Goal: Use online tool/utility: Utilize a website feature to perform a specific function

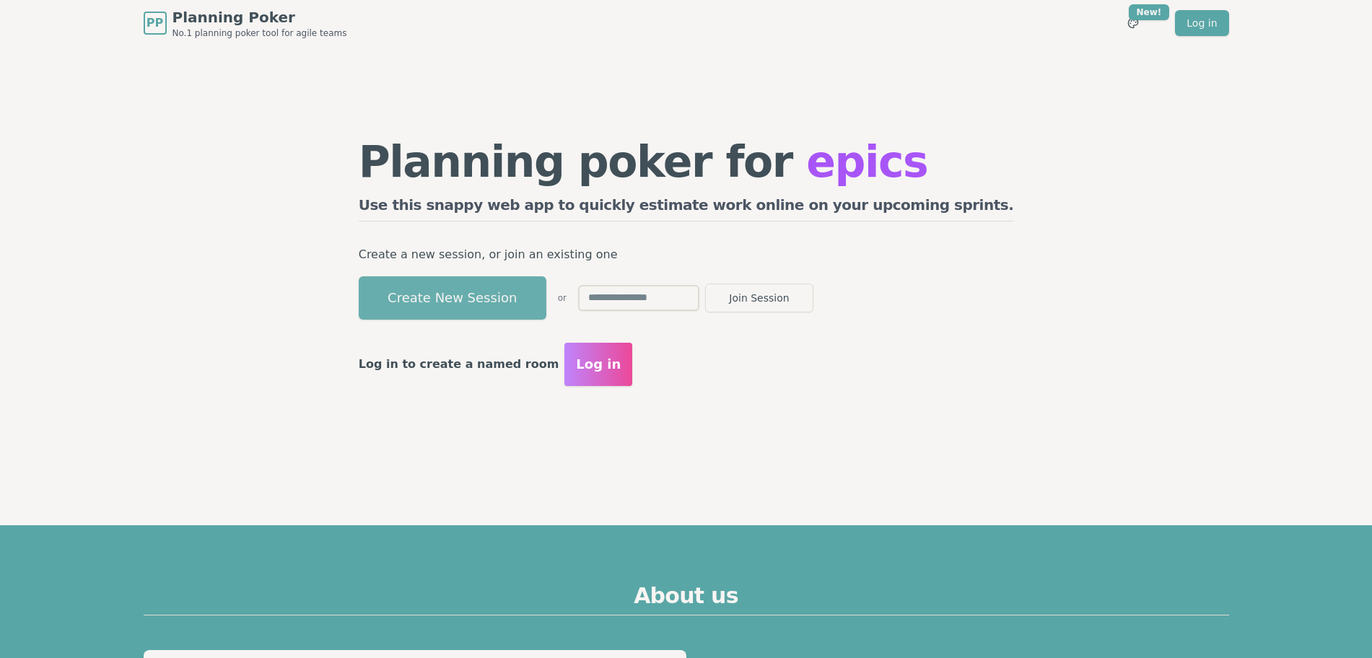
click at [478, 293] on button "Create New Session" at bounding box center [453, 297] width 188 height 43
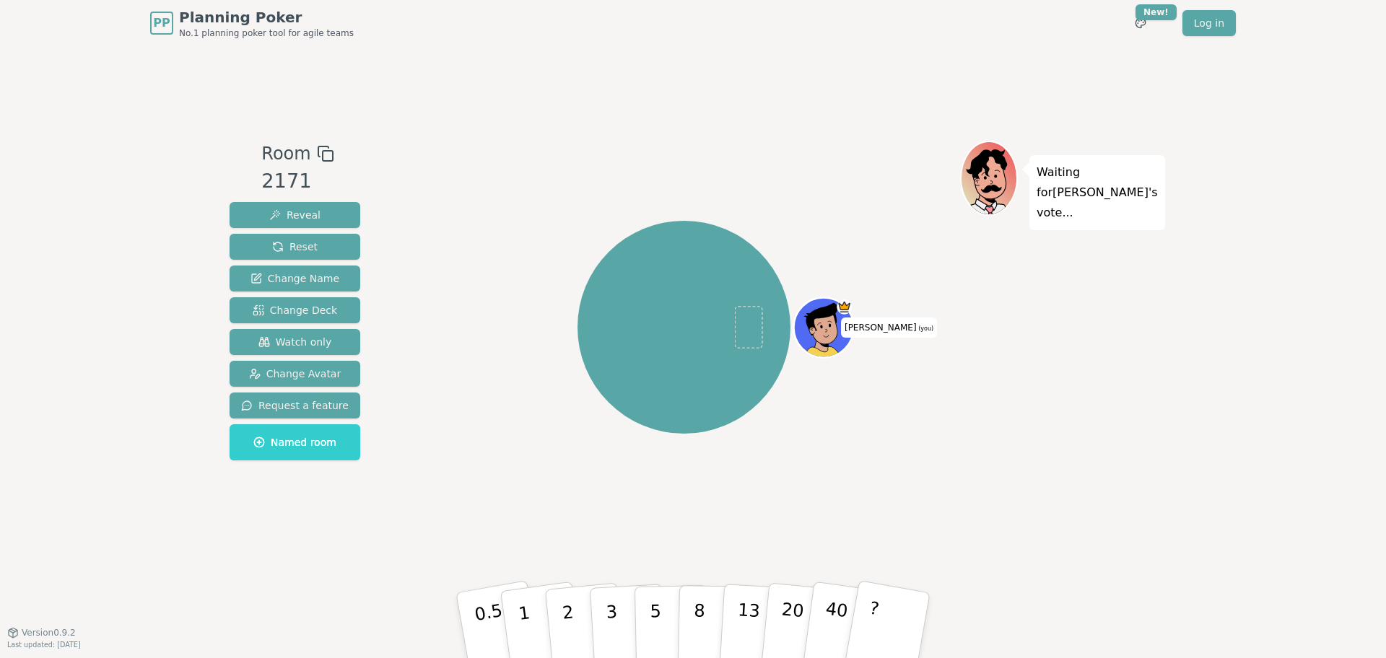
click at [501, 351] on div "[PERSON_NAME] (you)" at bounding box center [684, 327] width 552 height 321
click at [281, 344] on span "Watch only" at bounding box center [295, 342] width 74 height 14
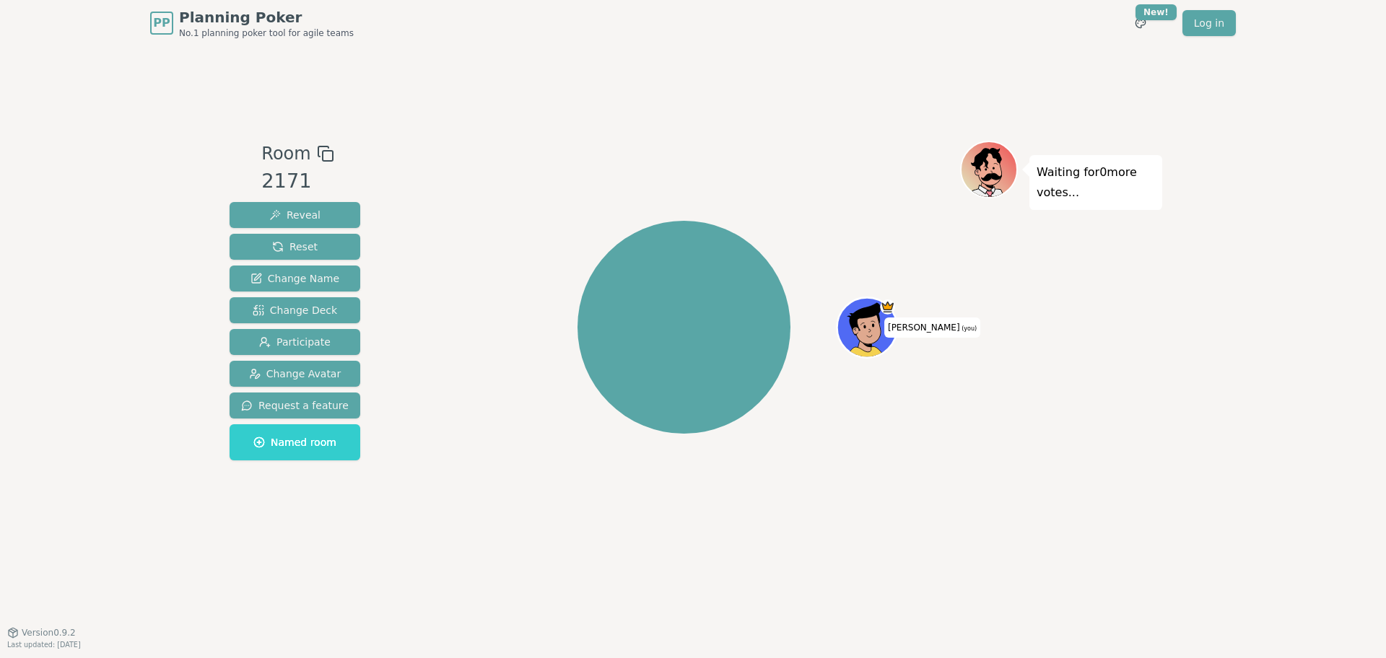
click at [302, 541] on div "Room 2171 Reveal Reset Change Name Change Deck Participate Change Avatar Reques…" at bounding box center [693, 339] width 938 height 586
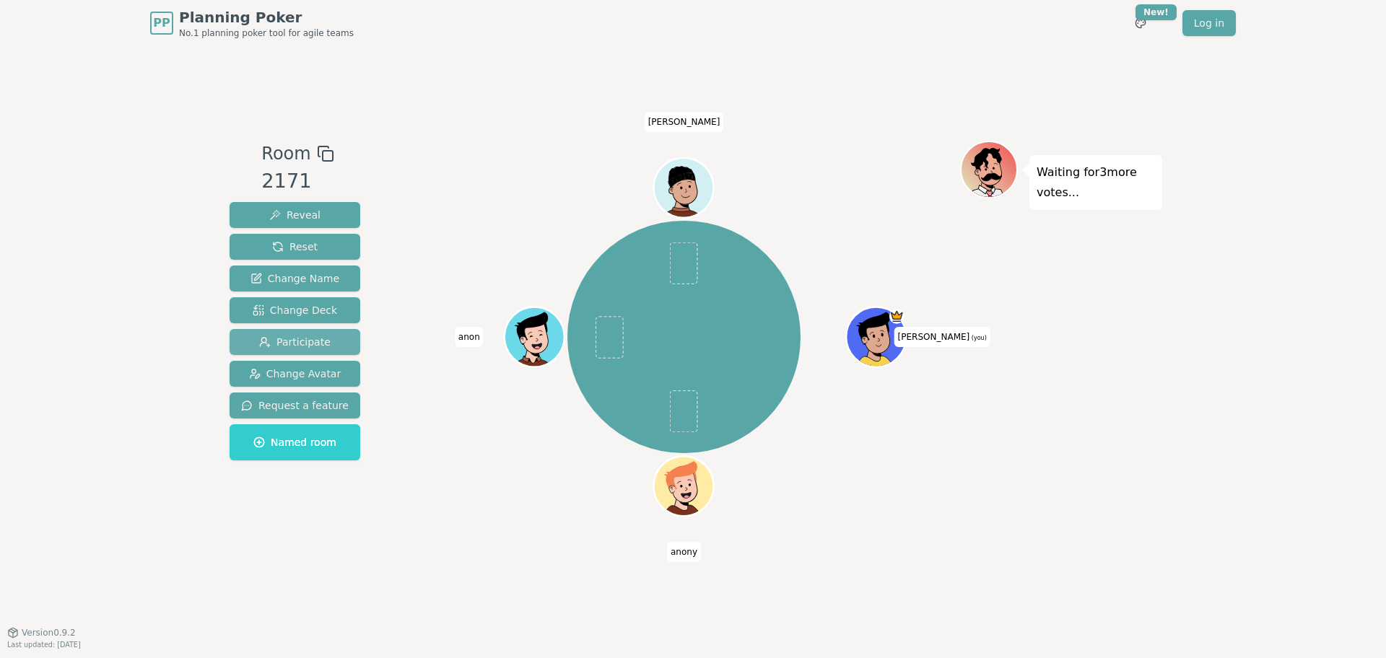
click at [325, 334] on button "Participate" at bounding box center [295, 342] width 131 height 26
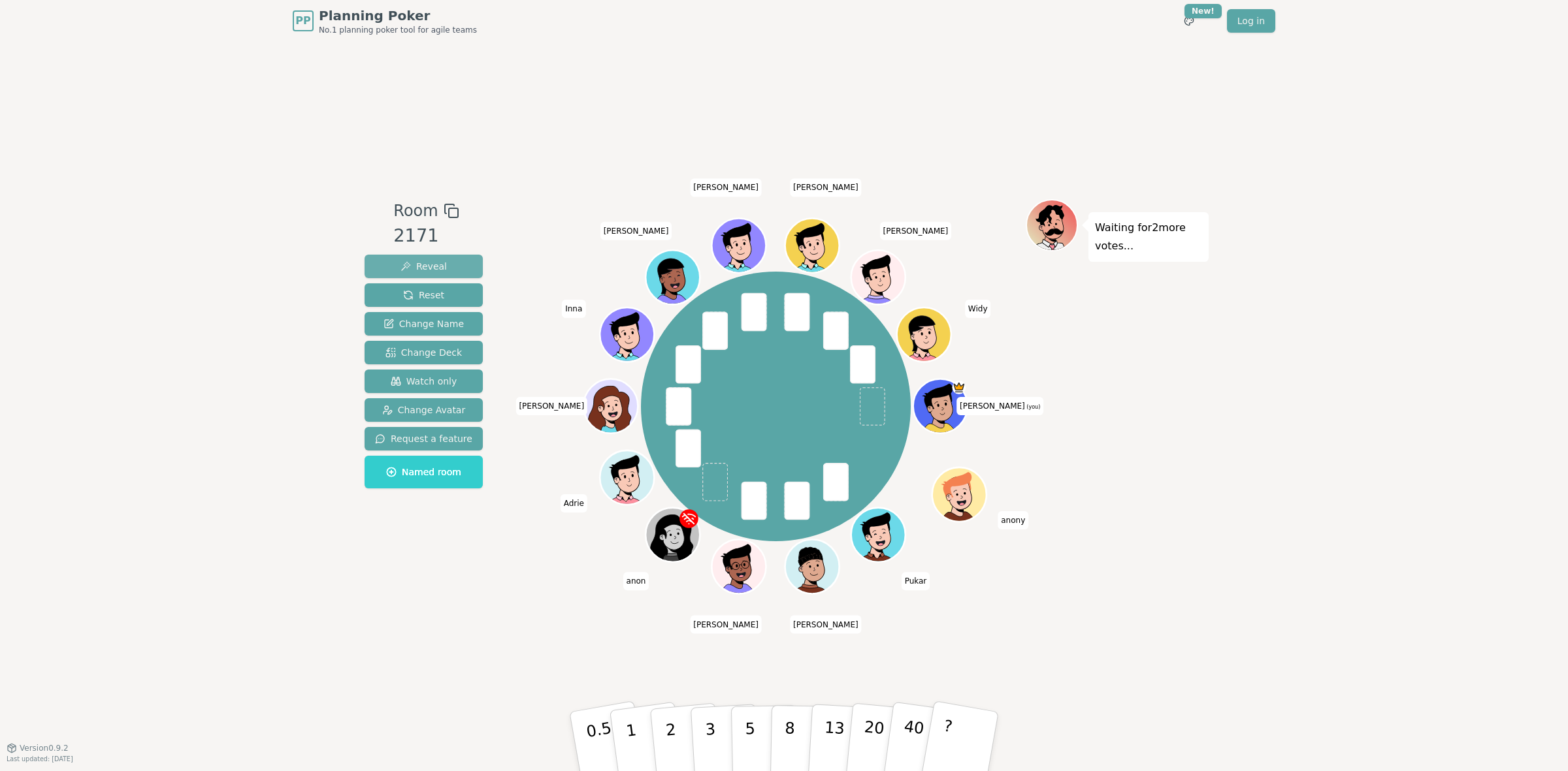
click at [425, 264] on span "Reveal" at bounding box center [423, 266] width 46 height 13
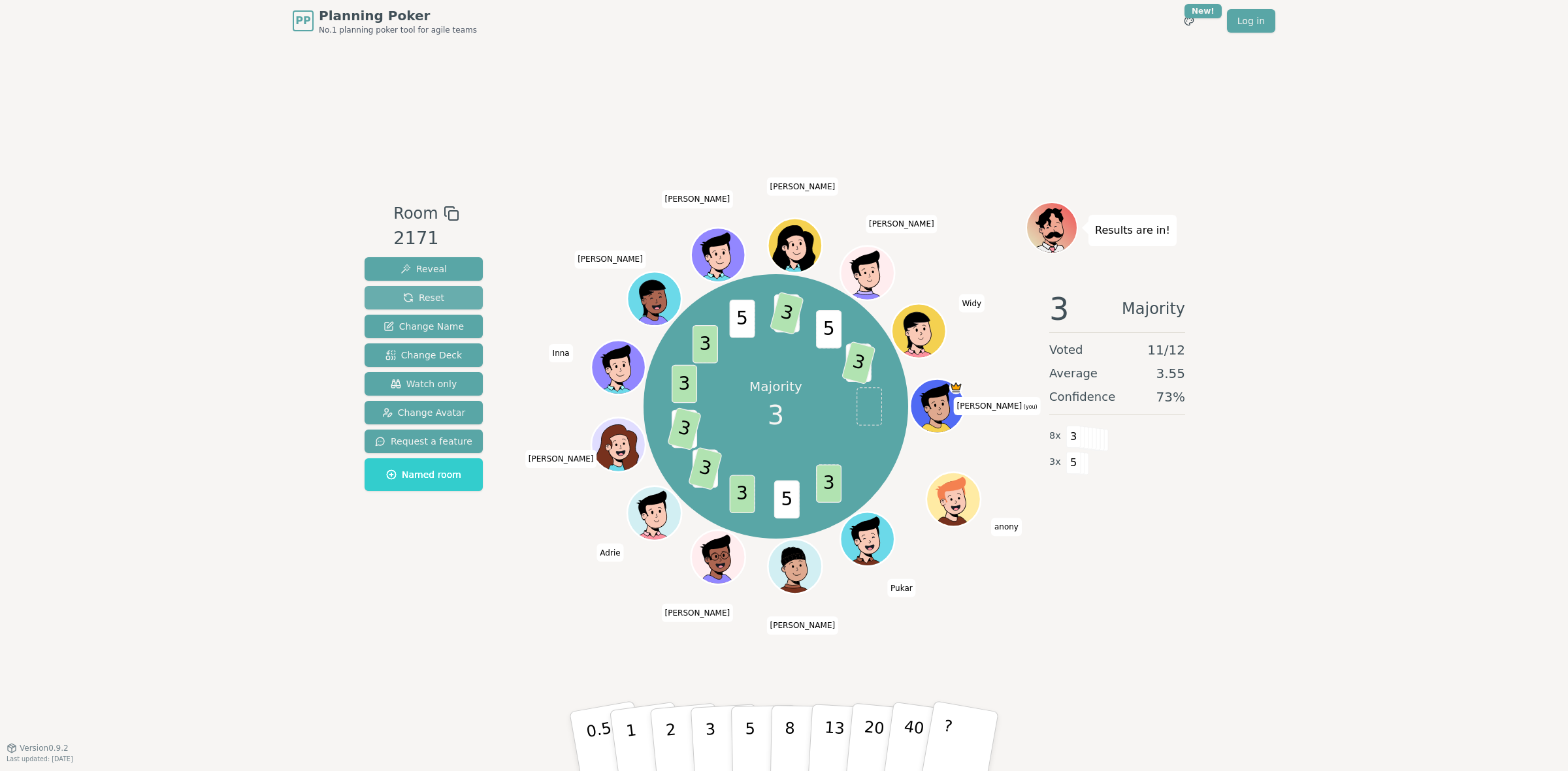
click at [415, 297] on span "Reset" at bounding box center [423, 298] width 41 height 13
